Goal: Information Seeking & Learning: Check status

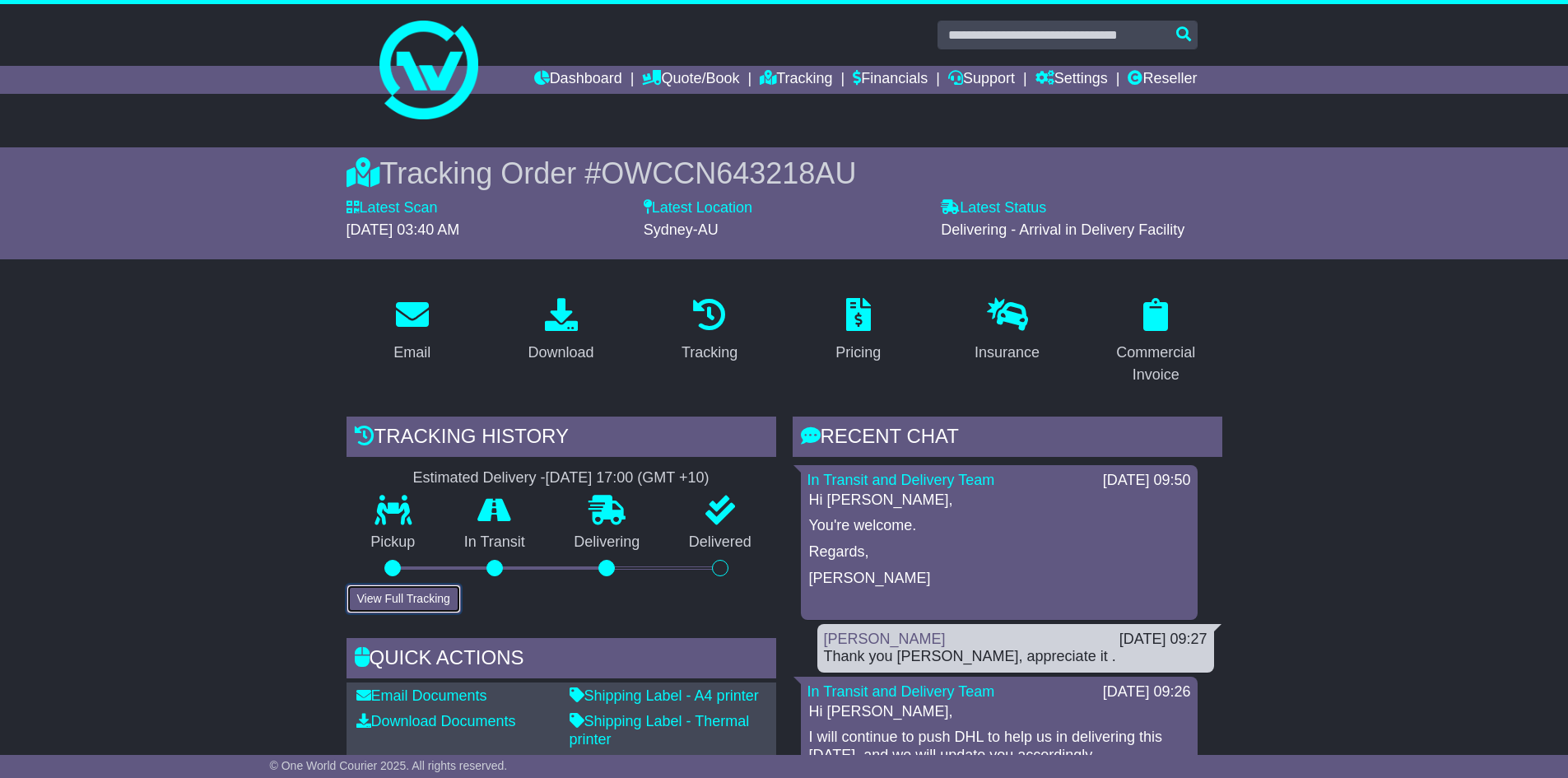
click at [427, 597] on button "View Full Tracking" at bounding box center [404, 599] width 114 height 29
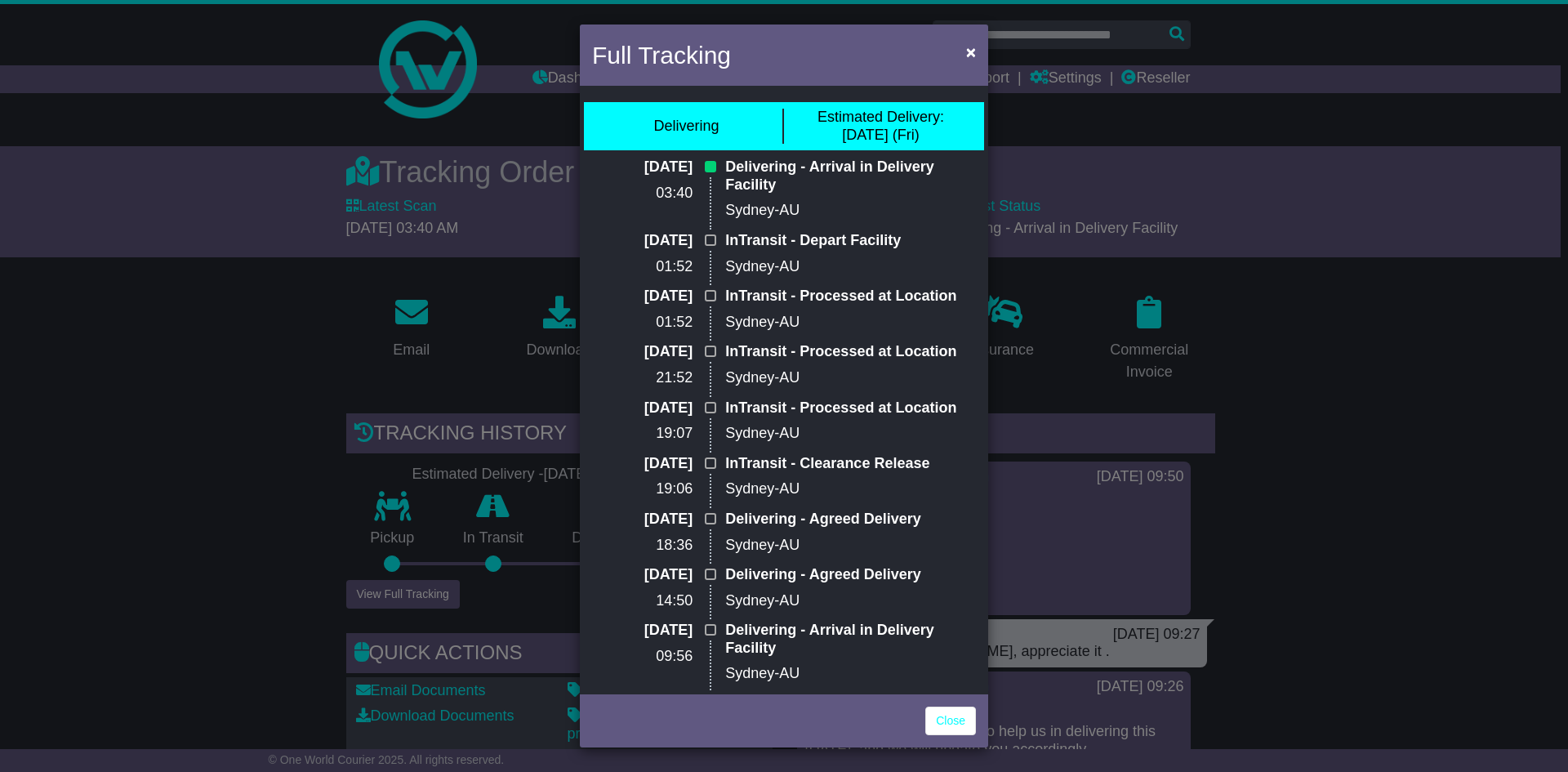
click at [1449, 479] on div "Full Tracking × Delivering Estimated Delivery: 12 Sep (Fri) 12 Sep 2025 03:40 D…" at bounding box center [784, 386] width 1568 height 772
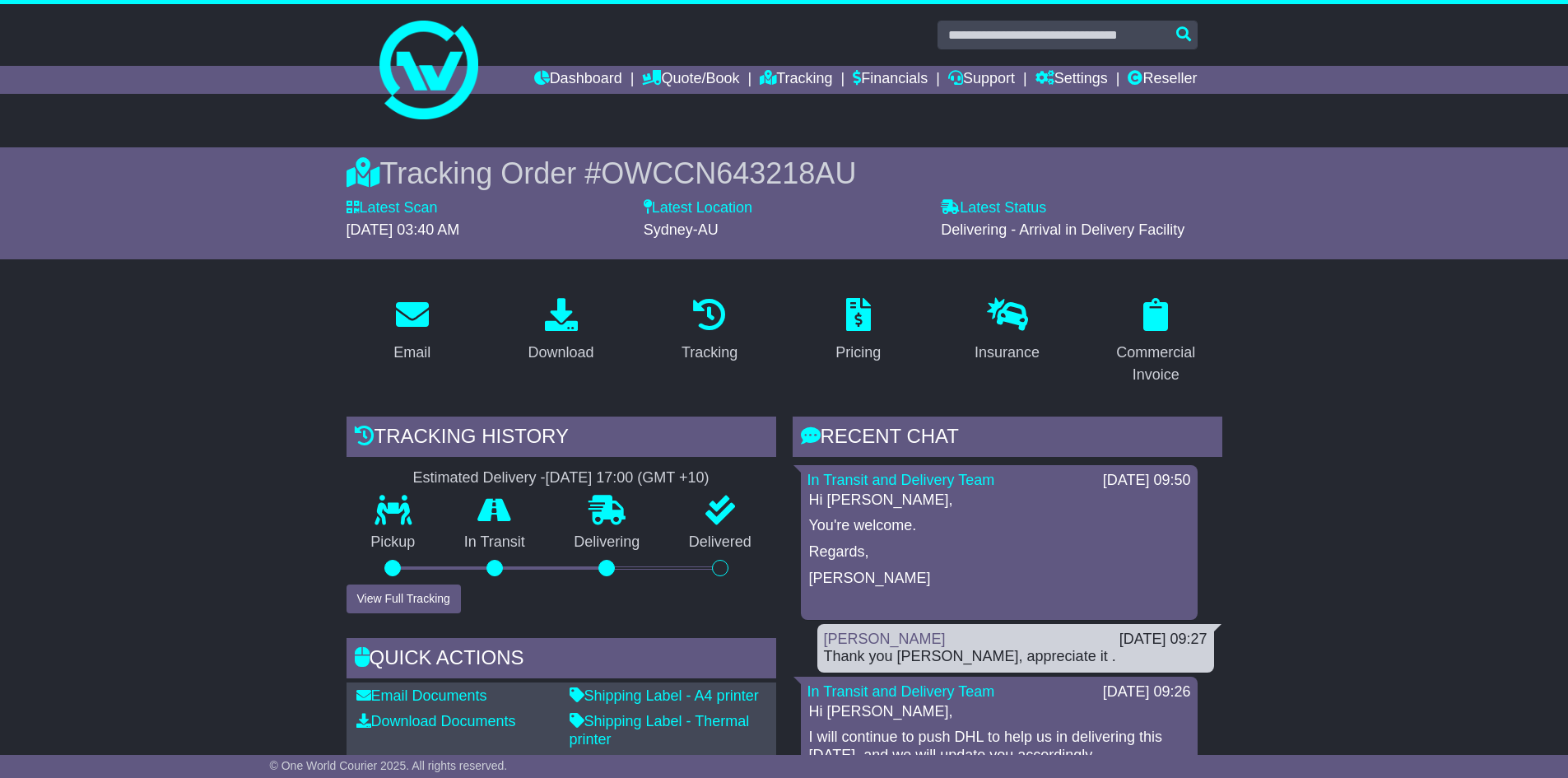
click at [601, 566] on div at bounding box center [606, 568] width 115 height 16
click at [393, 601] on button "View Full Tracking" at bounding box center [404, 599] width 114 height 29
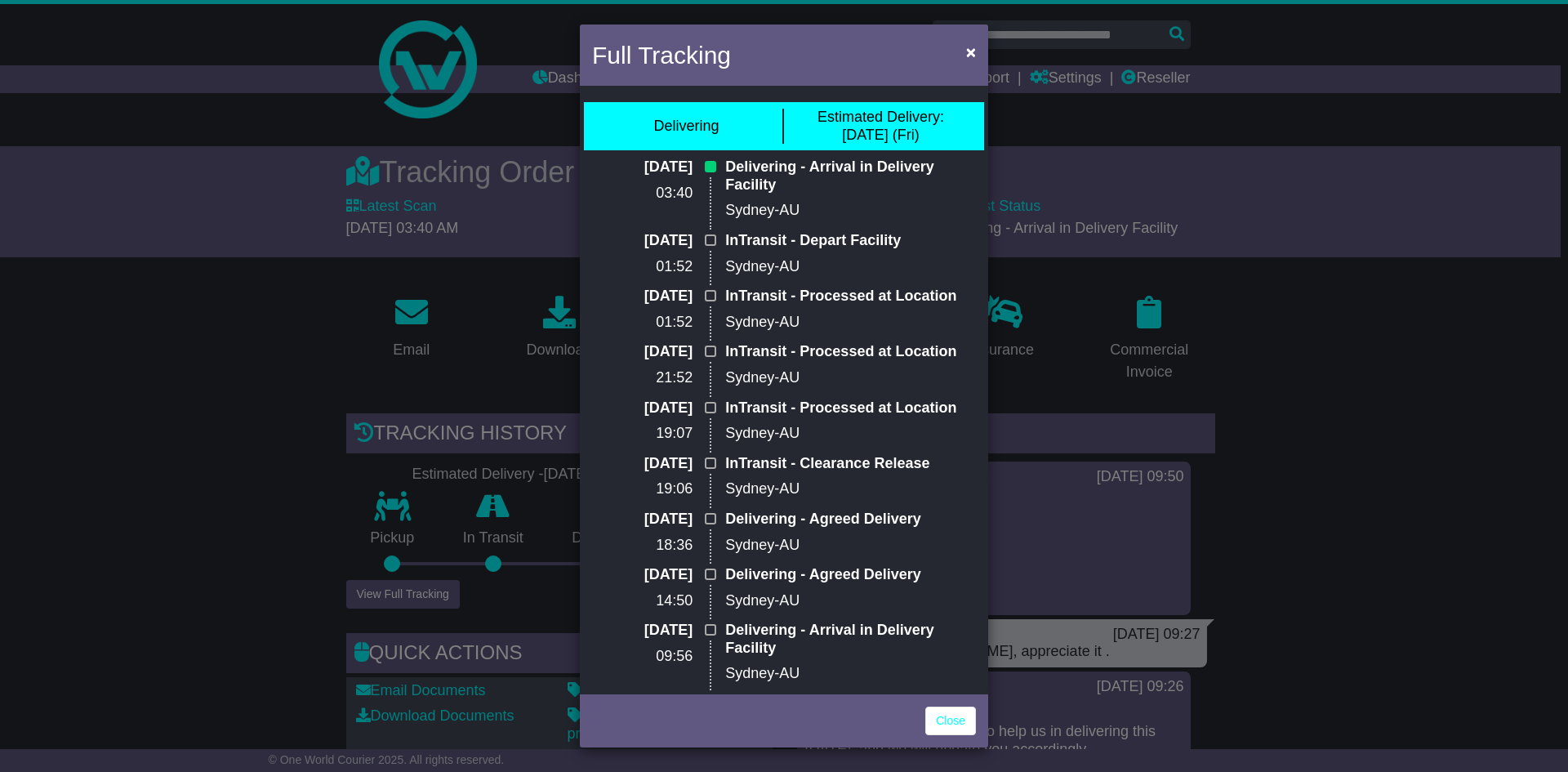
click at [1426, 413] on div "Full Tracking × Delivering Estimated Delivery: 12 Sep (Fri) 12 Sep 2025 03:40 D…" at bounding box center [784, 386] width 1568 height 772
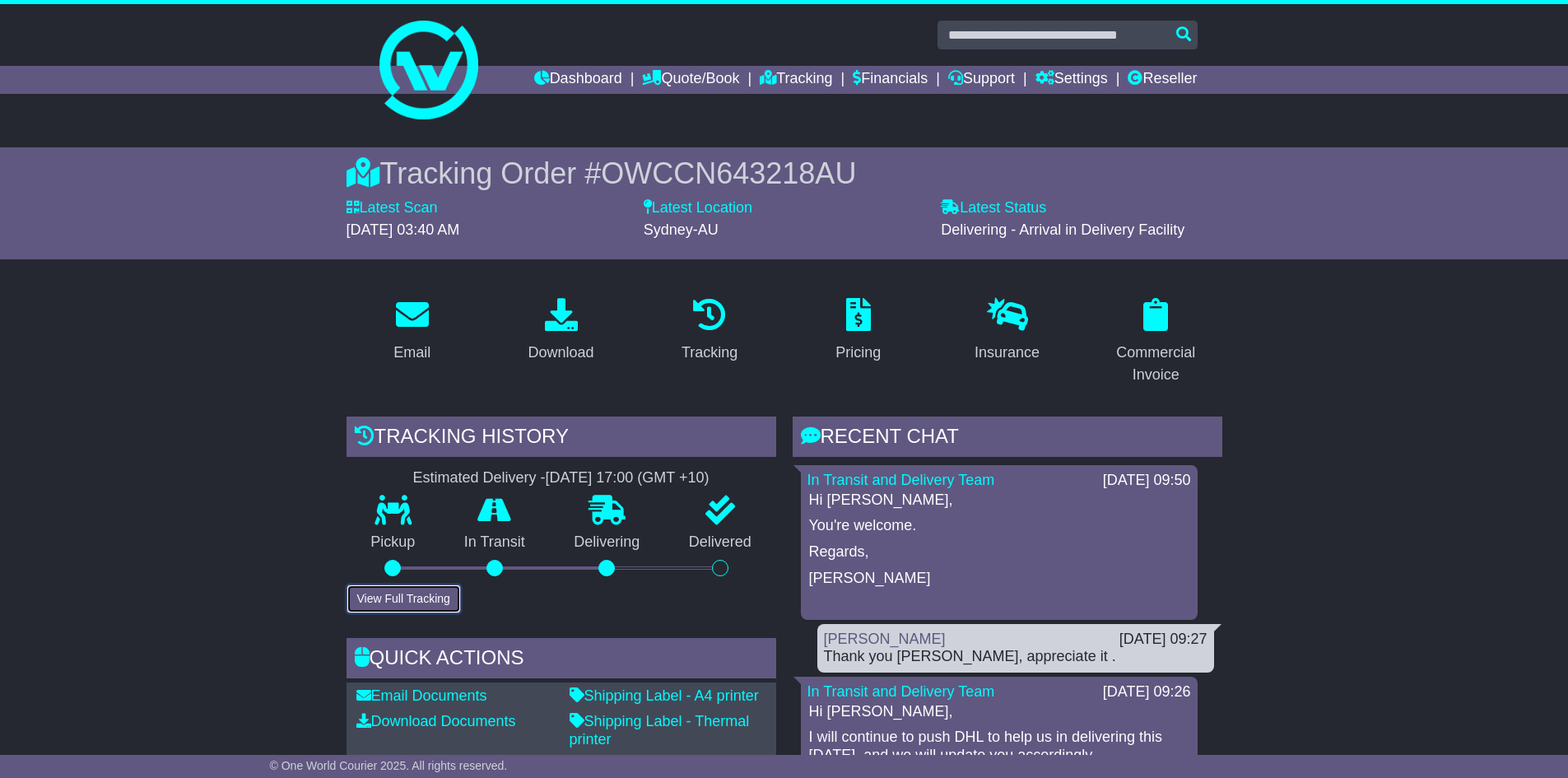
click at [407, 596] on button "View Full Tracking" at bounding box center [404, 599] width 114 height 29
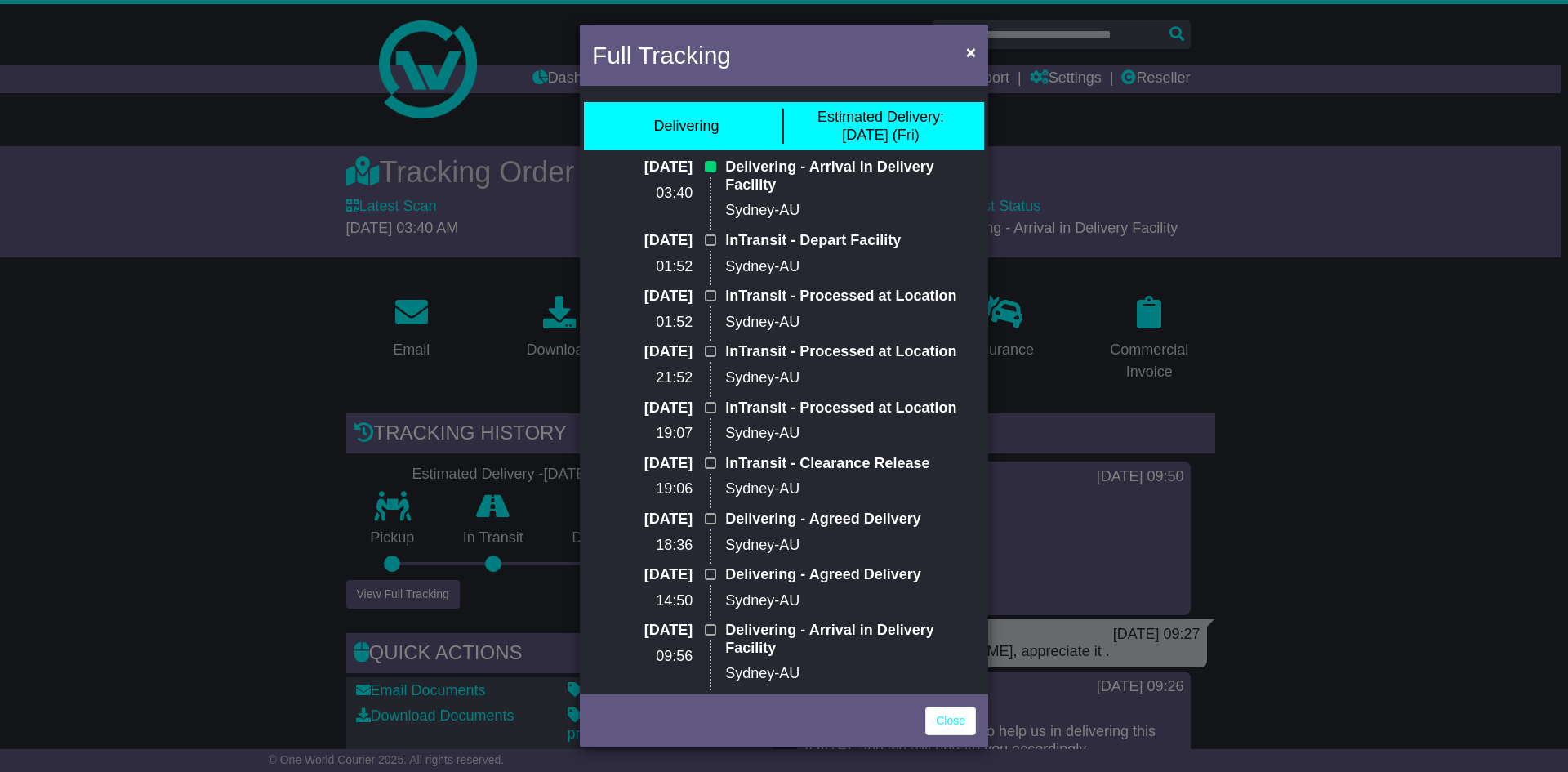
click at [1369, 466] on div "Full Tracking × Delivering Estimated Delivery: 12 Sep (Fri) 12 Sep 2025 03:40 D…" at bounding box center [784, 386] width 1568 height 772
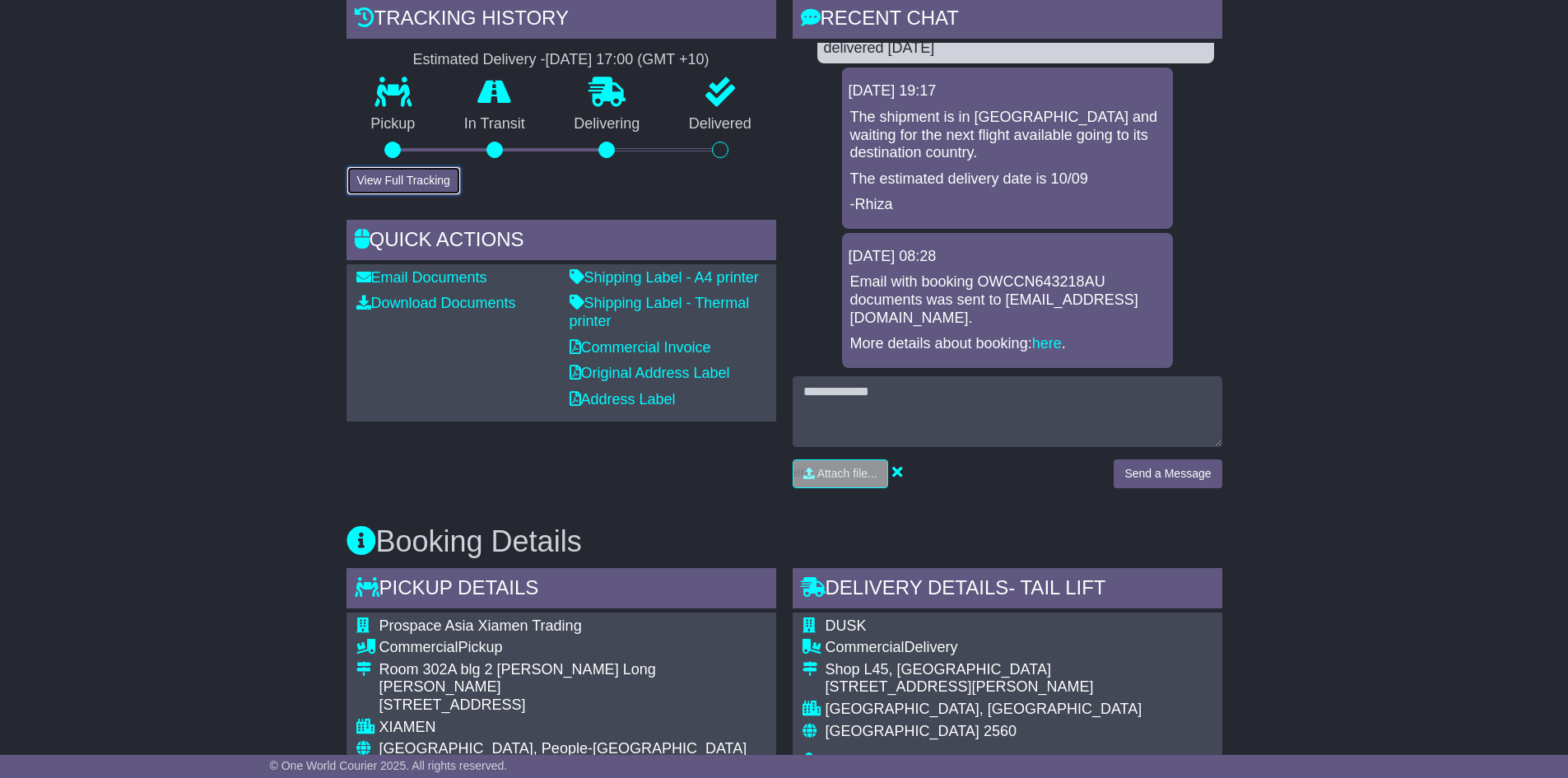
scroll to position [494, 0]
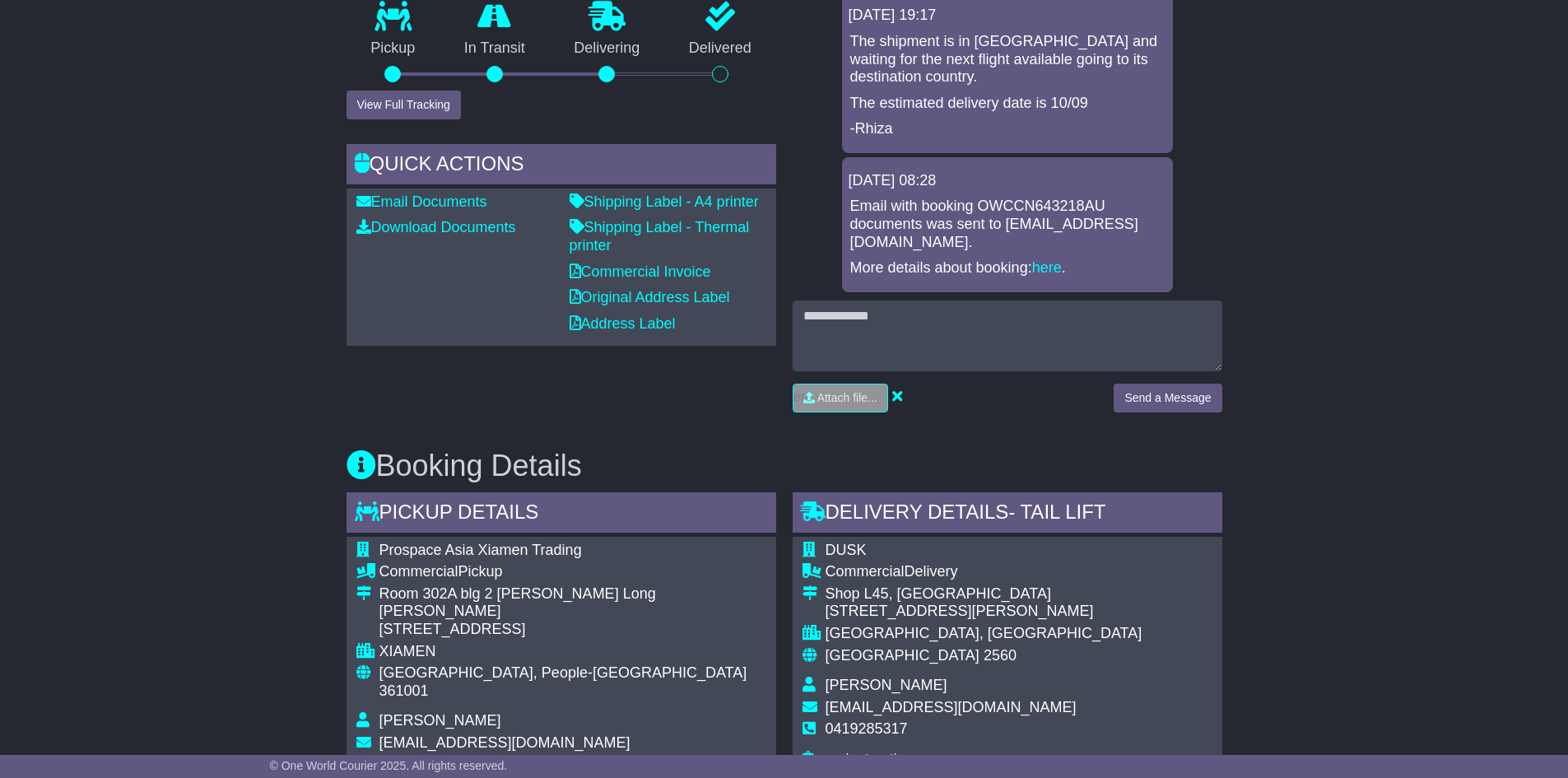
click at [847, 297] on div "Loading... No messages In Transit and Delivery Team 12 Sep 2025 09:50 Hi Emilie…" at bounding box center [1007, 131] width 429 height 329
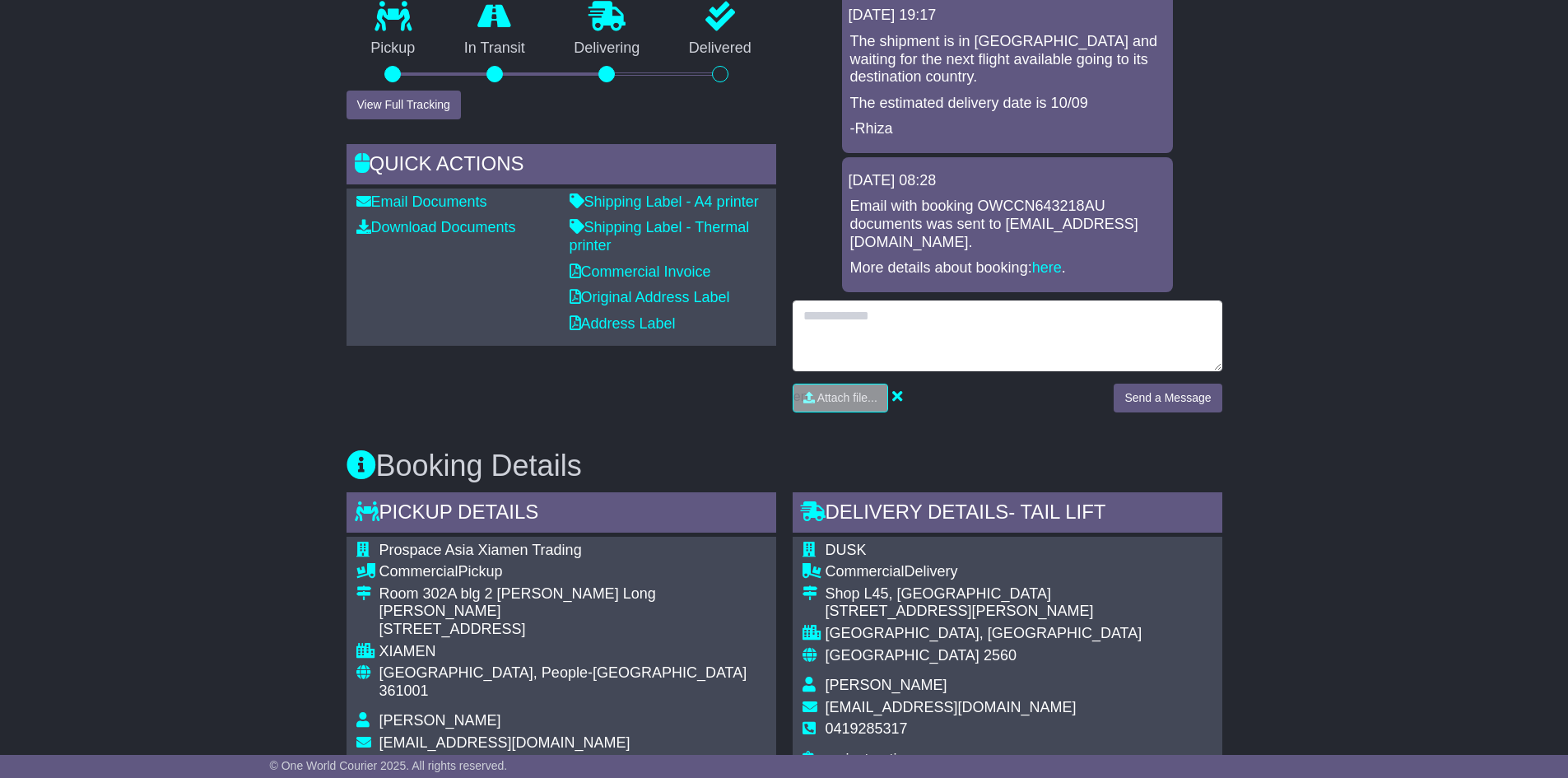
click at [844, 310] on textarea at bounding box center [1007, 336] width 429 height 71
type textarea "**********"
